Goal: Communication & Community: Answer question/provide support

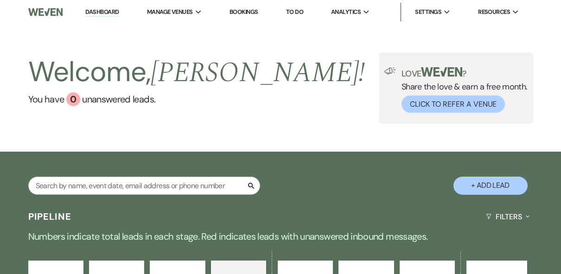
select select "4"
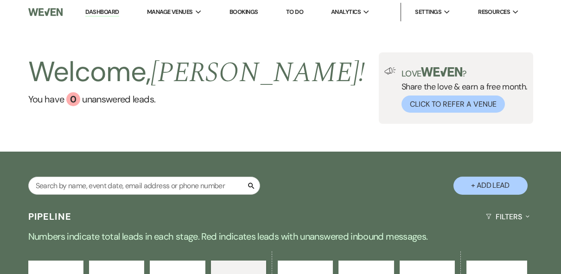
select select "4"
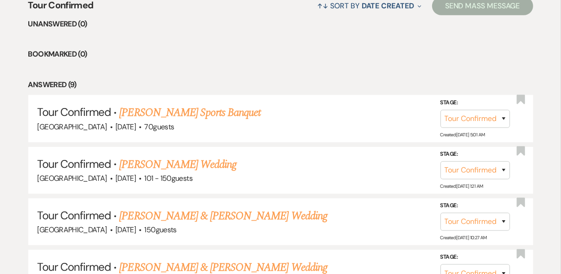
scroll to position [186, 0]
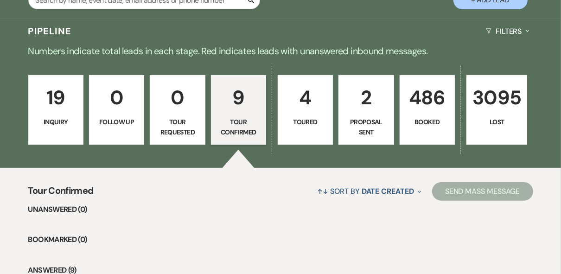
drag, startPoint x: 232, startPoint y: 125, endPoint x: 239, endPoint y: 127, distance: 6.9
click at [233, 125] on p "Tour Confirmed" at bounding box center [238, 127] width 43 height 21
click at [381, 105] on p "2" at bounding box center [366, 97] width 43 height 31
select select "6"
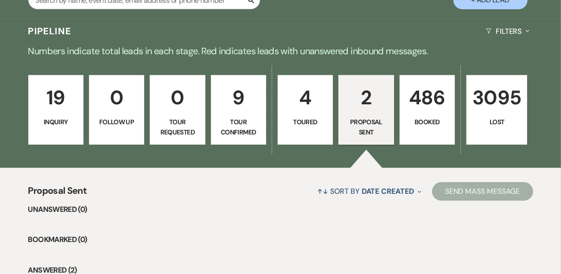
click at [232, 120] on p "Tour Confirmed" at bounding box center [238, 127] width 43 height 21
select select "4"
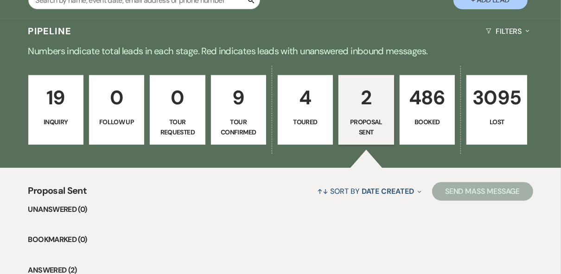
select select "4"
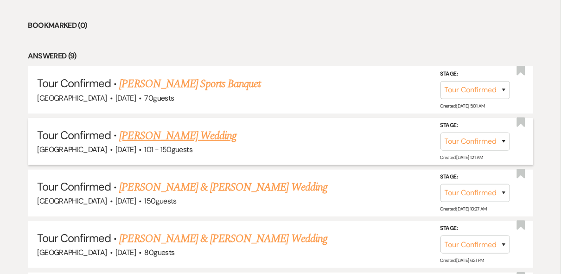
scroll to position [445, 0]
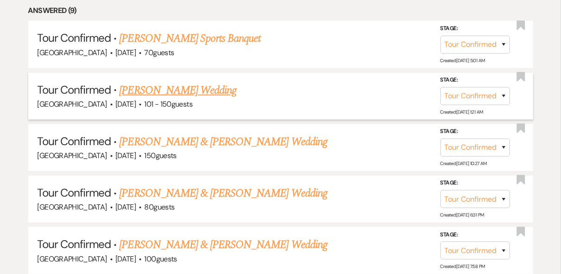
click at [146, 89] on link "[PERSON_NAME] Wedding" at bounding box center [177, 90] width 117 height 17
select select "4"
select select "2"
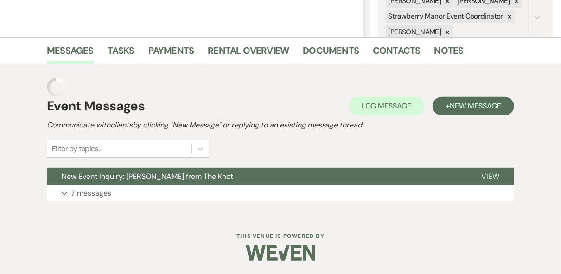
scroll to position [177, 0]
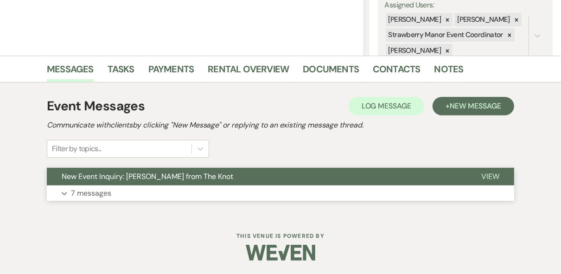
drag, startPoint x: 501, startPoint y: 173, endPoint x: 486, endPoint y: 175, distance: 15.0
click at [501, 173] on button "View" at bounding box center [491, 177] width 48 height 18
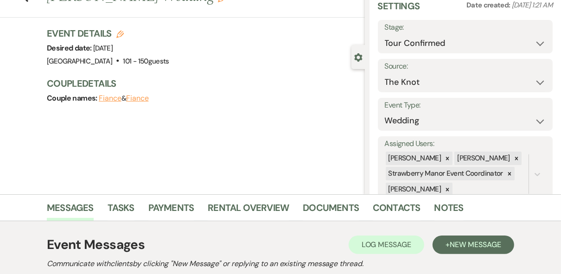
scroll to position [0, 0]
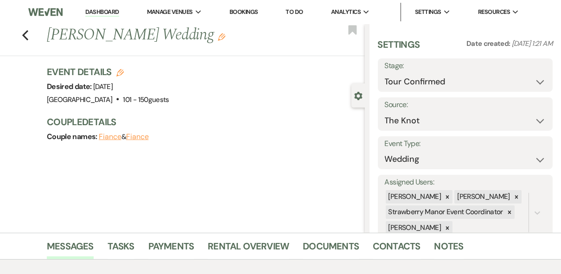
click at [99, 13] on link "Dashboard" at bounding box center [101, 12] width 33 height 9
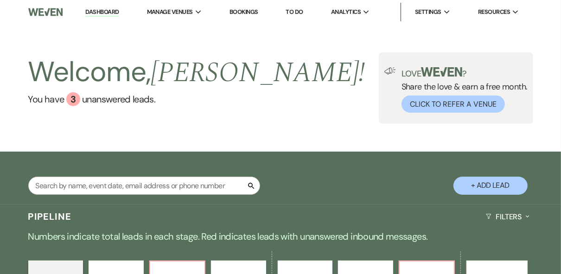
click at [286, 92] on div "Welcome, [PERSON_NAME] ! You have 3 unanswered lead s . Love ? Share the love &…" at bounding box center [280, 87] width 561 height 71
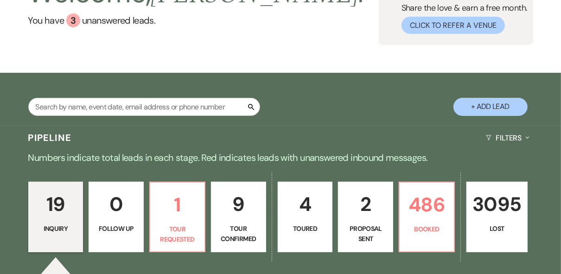
scroll to position [223, 0]
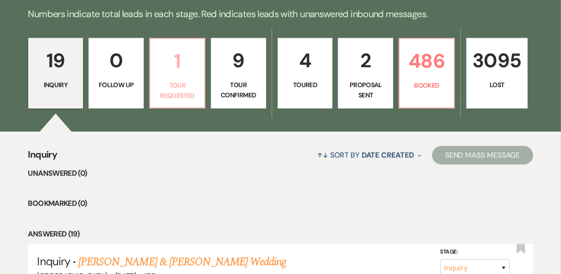
click at [192, 83] on p "Tour Requested" at bounding box center [177, 90] width 43 height 21
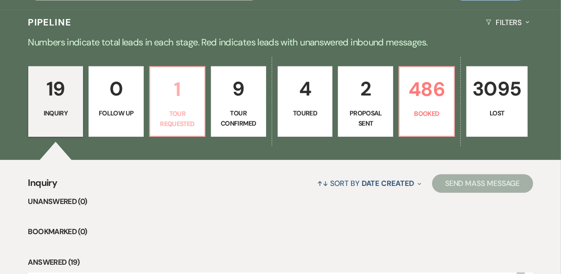
select select "2"
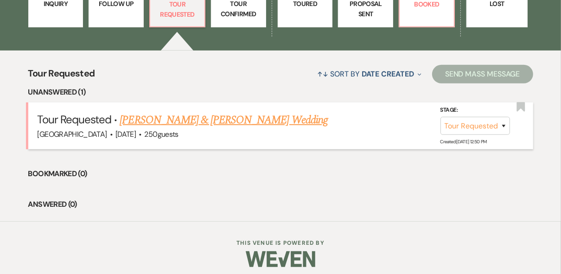
scroll to position [310, 0]
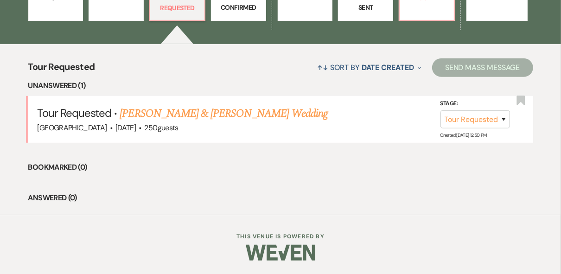
click at [229, 114] on link "[PERSON_NAME] & [PERSON_NAME] Wedding" at bounding box center [224, 113] width 208 height 17
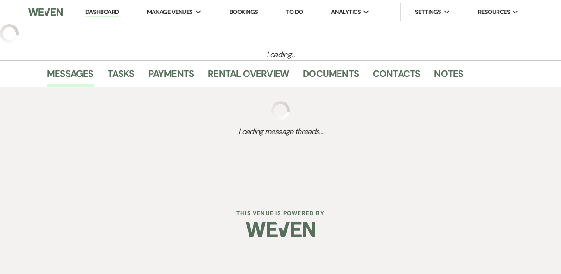
select select "2"
select select "5"
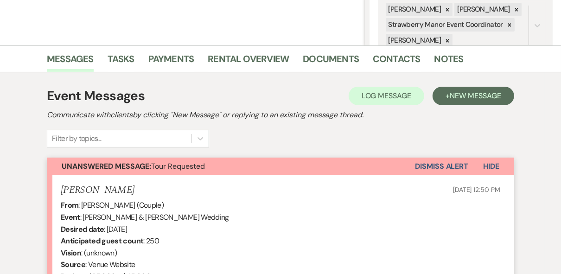
scroll to position [364, 0]
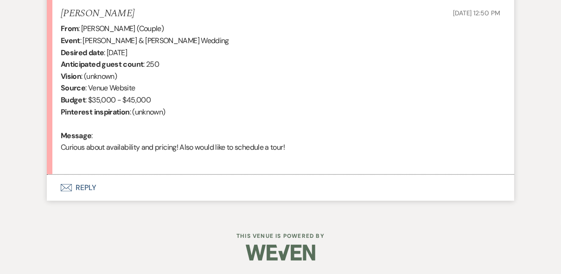
click at [88, 189] on button "Envelope Reply" at bounding box center [280, 188] width 467 height 26
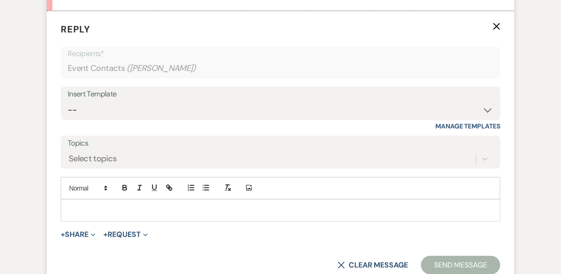
scroll to position [538, 0]
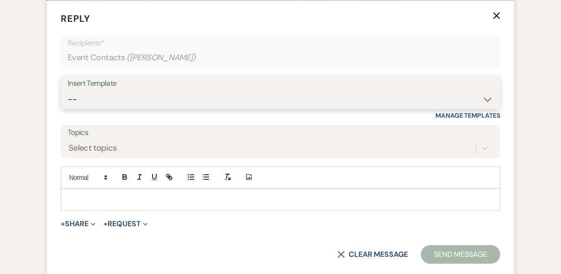
click at [150, 92] on select "-- Weven Planning Portal Introduction (Booked Events) Private Party Inquiry Res…" at bounding box center [281, 99] width 426 height 18
click at [68, 90] on select "-- Weven Planning Portal Introduction (Booked Events) Private Party Inquiry Res…" at bounding box center [281, 99] width 426 height 18
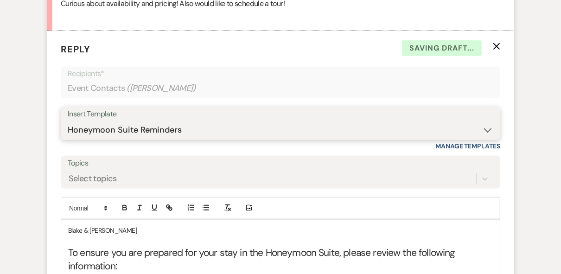
scroll to position [501, 0]
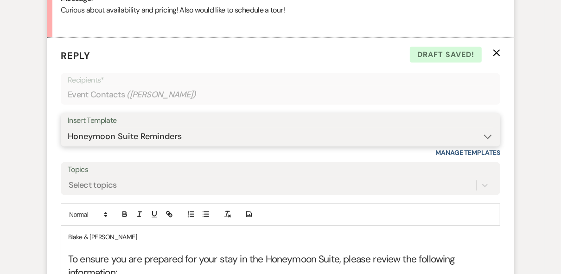
click at [489, 133] on select "-- Weven Planning Portal Introduction (Booked Events) Private Party Inquiry Res…" at bounding box center [281, 137] width 426 height 18
select select "5376"
click at [68, 128] on select "-- Weven Planning Portal Introduction (Booked Events) Private Party Inquiry Res…" at bounding box center [281, 137] width 426 height 18
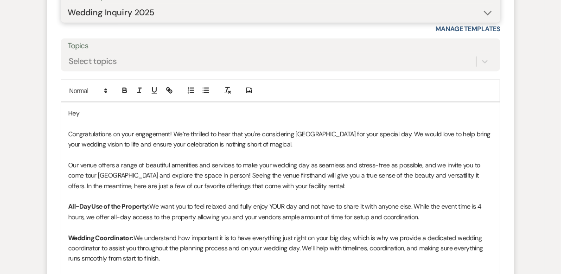
scroll to position [650, 0]
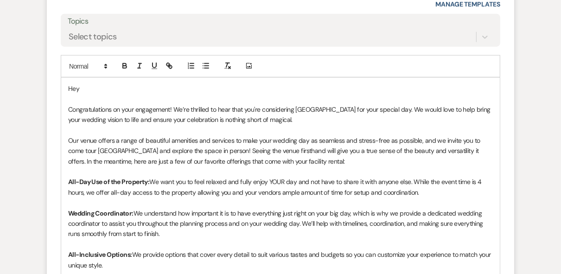
click at [100, 89] on p "Hey" at bounding box center [280, 88] width 425 height 10
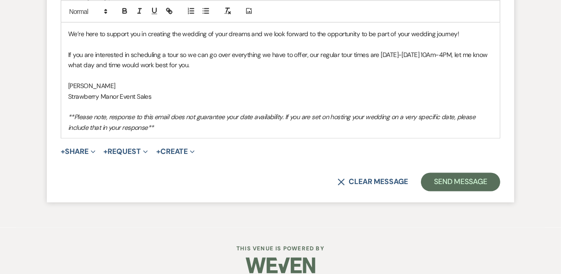
scroll to position [1018, 0]
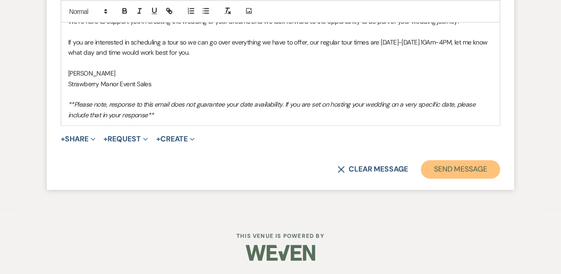
click at [455, 169] on button "Send Message" at bounding box center [460, 169] width 79 height 19
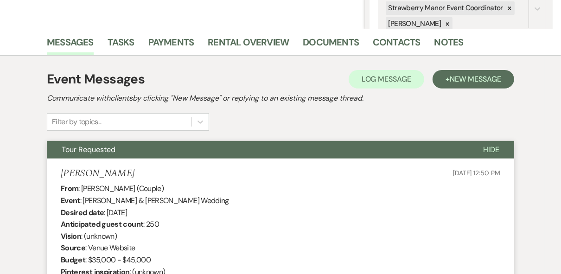
scroll to position [0, 0]
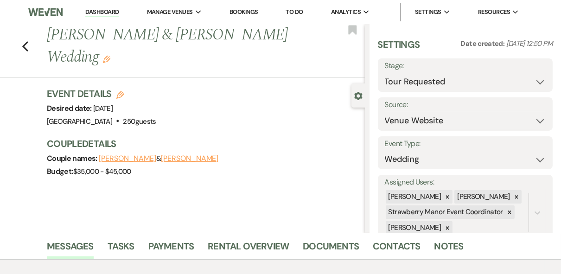
click at [104, 14] on link "Dashboard" at bounding box center [101, 12] width 33 height 9
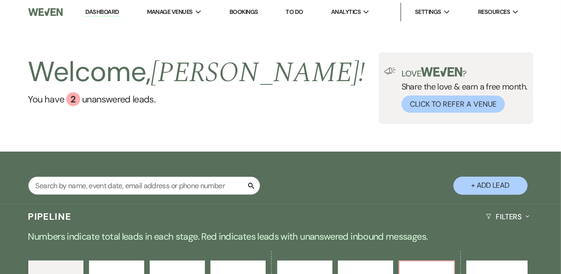
click at [307, 84] on div "Welcome, [PERSON_NAME] ! You have 2 unanswered lead s . Love ? Share the love &…" at bounding box center [280, 87] width 561 height 71
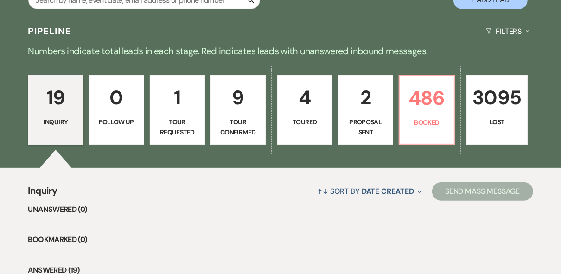
click at [187, 113] on p "1" at bounding box center [177, 97] width 43 height 31
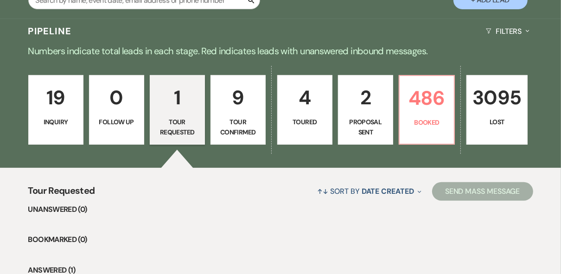
scroll to position [314, 0]
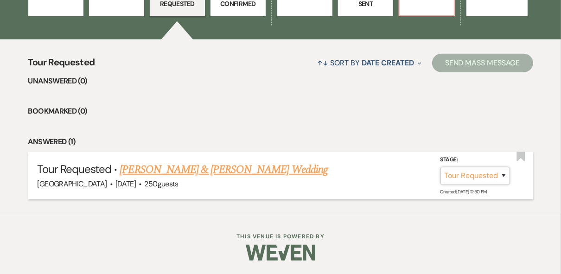
click at [506, 175] on select "Inquiry Follow Up Tour Requested Tour Confirmed Toured Proposal Sent Booked Lost" at bounding box center [476, 175] width 70 height 18
select select "1"
click at [441, 166] on select "Inquiry Follow Up Tour Requested Tour Confirmed Toured Proposal Sent Booked Lost" at bounding box center [476, 175] width 70 height 18
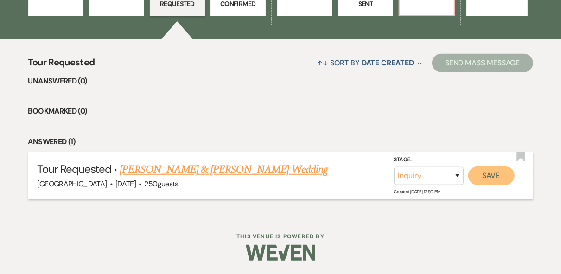
click at [482, 176] on button "Save" at bounding box center [491, 175] width 46 height 19
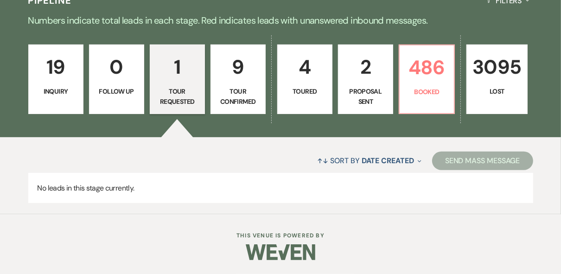
scroll to position [216, 0]
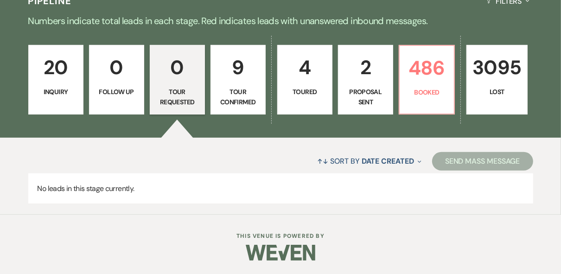
click at [245, 89] on p "Tour Confirmed" at bounding box center [238, 97] width 43 height 21
select select "4"
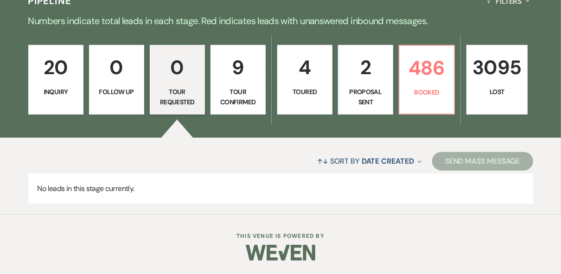
select select "4"
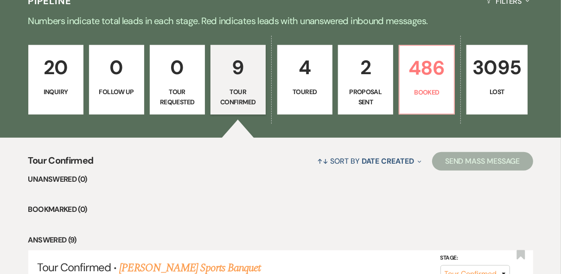
click at [292, 84] on link "4 Toured" at bounding box center [304, 80] width 55 height 70
select select "5"
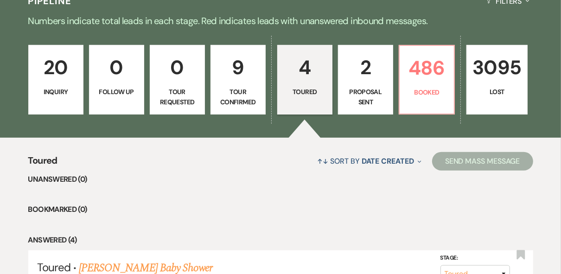
click at [250, 90] on p "Tour Confirmed" at bounding box center [238, 97] width 43 height 21
select select "4"
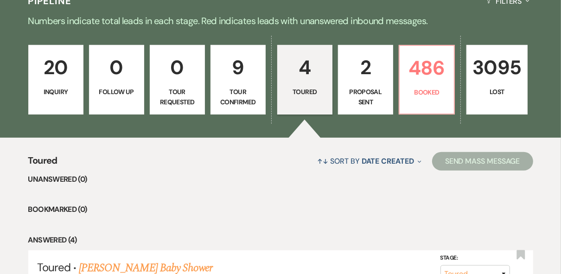
select select "4"
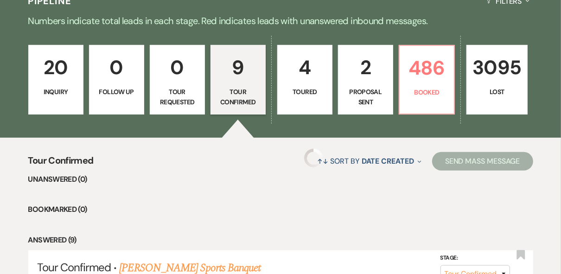
select select "4"
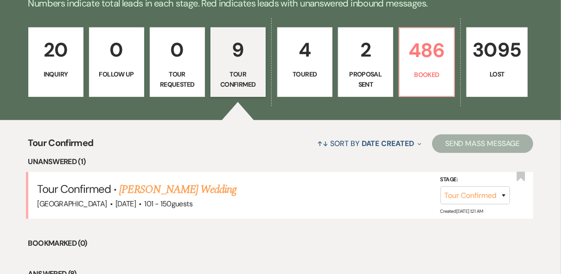
scroll to position [290, 0]
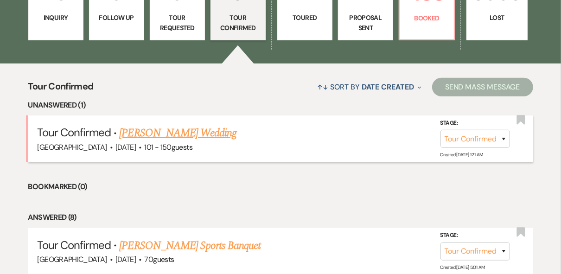
click at [146, 132] on link "[PERSON_NAME] Wedding" at bounding box center [177, 133] width 117 height 17
select select "4"
select select "2"
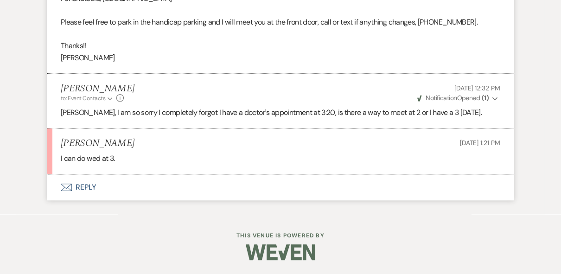
scroll to position [1574, 0]
click at [88, 188] on button "Envelope Reply" at bounding box center [280, 187] width 467 height 26
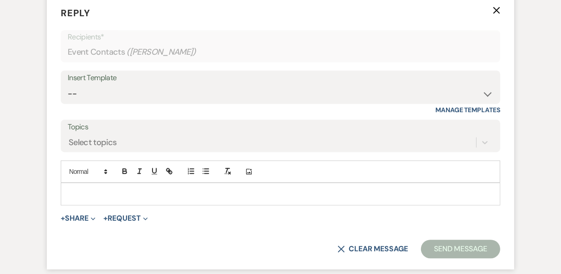
scroll to position [1749, 0]
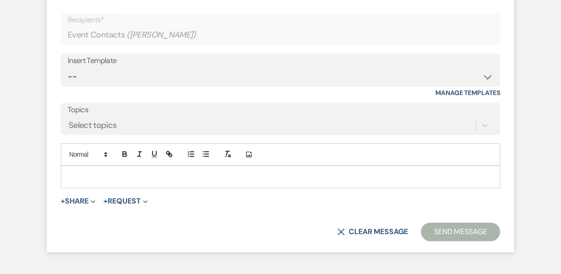
click at [94, 182] on p at bounding box center [280, 177] width 425 height 10
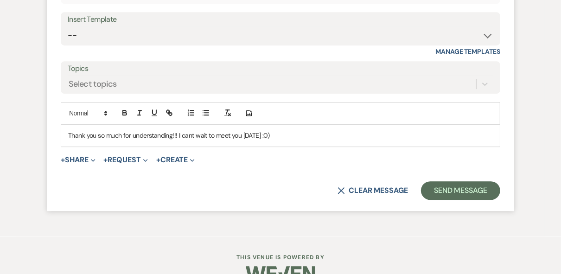
scroll to position [1824, 0]
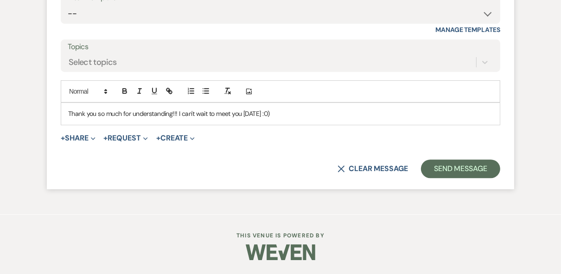
click at [297, 119] on p "Thank you so much for understanding!!! I can't wait to meet you [DATE] :0)" at bounding box center [280, 114] width 425 height 10
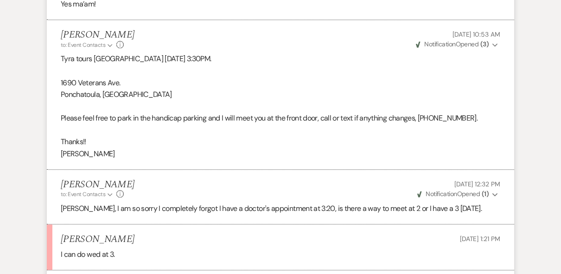
scroll to position [1453, 0]
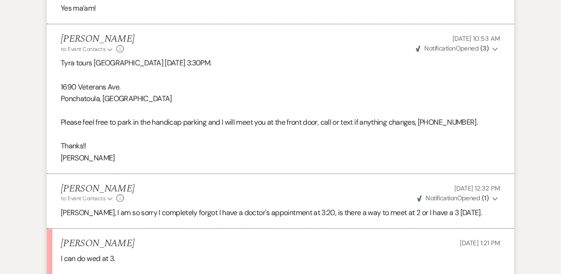
drag, startPoint x: 269, startPoint y: 88, endPoint x: 62, endPoint y: 84, distance: 207.3
click at [62, 69] on p "Tyra tours [GEOGRAPHIC_DATA] [DATE] 3:30PM." at bounding box center [281, 63] width 440 height 12
drag, startPoint x: 62, startPoint y: 84, endPoint x: 76, endPoint y: 84, distance: 13.9
copy p "Tyra tours [GEOGRAPHIC_DATA] [DATE] 3:30PM."
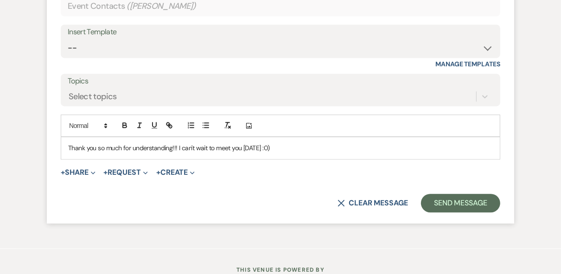
scroll to position [1824, 0]
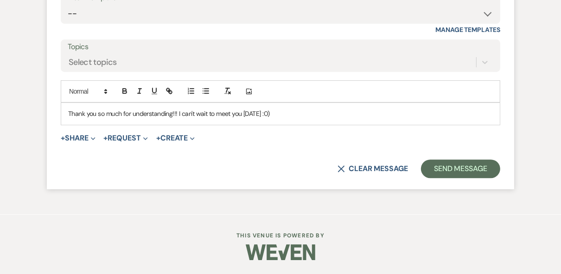
click at [298, 119] on p "Thank you so much for understanding!!! I can't wait to meet you [DATE] :0)" at bounding box center [280, 114] width 425 height 10
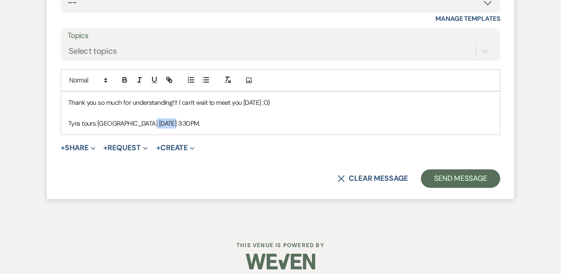
drag, startPoint x: 173, startPoint y: 143, endPoint x: 150, endPoint y: 141, distance: 22.8
click at [150, 128] on span "Tyra tours [GEOGRAPHIC_DATA] [DATE] 3:30PM." at bounding box center [134, 123] width 132 height 8
click at [200, 128] on span "Tyra tours [GEOGRAPHIC_DATA] [DATE] 3:30PM." at bounding box center [134, 123] width 132 height 8
drag, startPoint x: 231, startPoint y: 145, endPoint x: 224, endPoint y: 145, distance: 7.4
click at [200, 128] on span "Tyra tours [GEOGRAPHIC_DATA] [DATE] 3:30PM." at bounding box center [134, 123] width 132 height 8
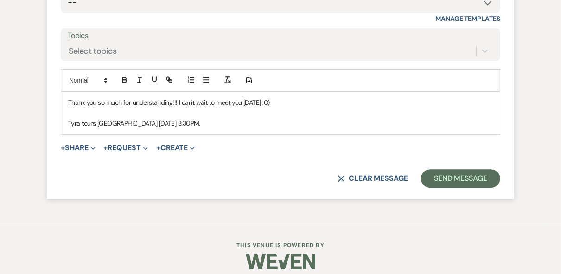
click at [200, 128] on span "Tyra tours [GEOGRAPHIC_DATA] [DATE] 3:30PM." at bounding box center [134, 123] width 132 height 8
click at [362, 118] on p at bounding box center [280, 113] width 425 height 10
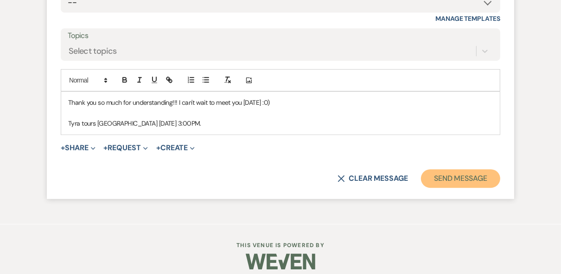
click at [442, 188] on button "Send Message" at bounding box center [460, 178] width 79 height 19
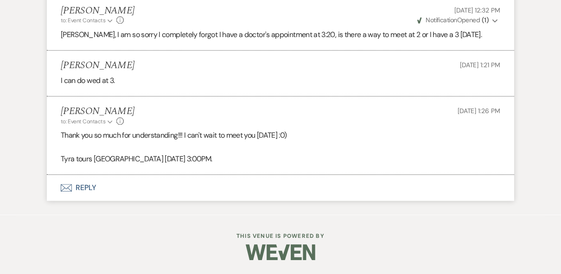
scroll to position [1653, 0]
